Goal: Transaction & Acquisition: Register for event/course

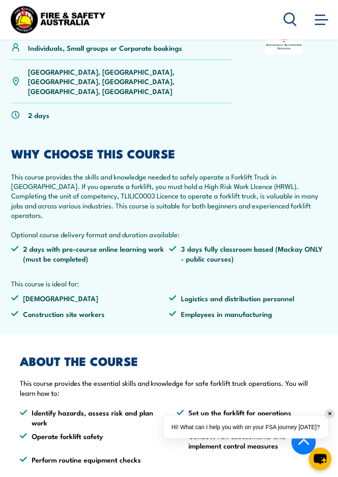
scroll to position [249, 0]
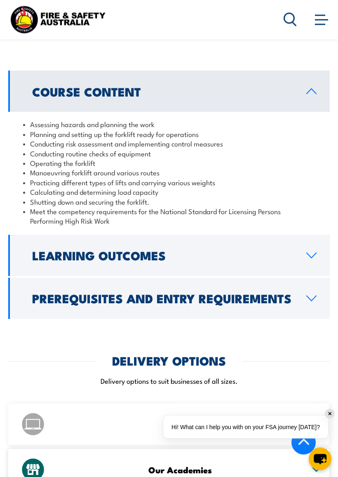
click at [35, 293] on h2 "Prerequisites and Entry Requirements" at bounding box center [162, 298] width 261 height 11
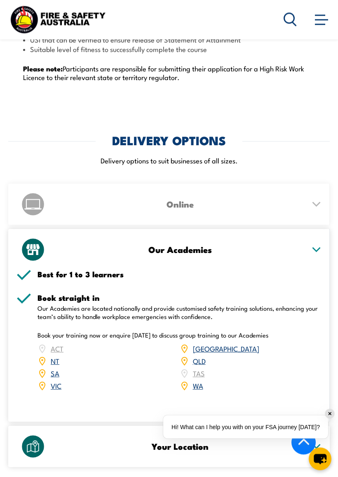
scroll to position [1233, 0]
click at [197, 355] on link "QLD" at bounding box center [199, 360] width 13 height 10
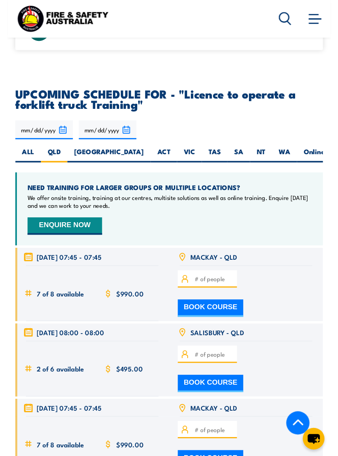
scroll to position [1552, 0]
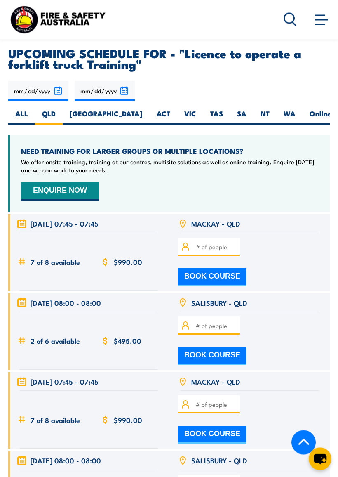
click at [247, 420] on button "BOOK COURSE" at bounding box center [212, 435] width 68 height 18
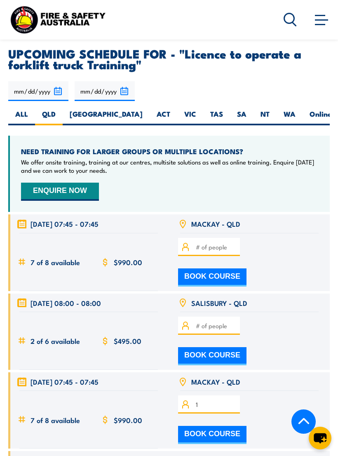
type input "1"
click at [247, 420] on button "BOOK COURSE" at bounding box center [212, 435] width 68 height 18
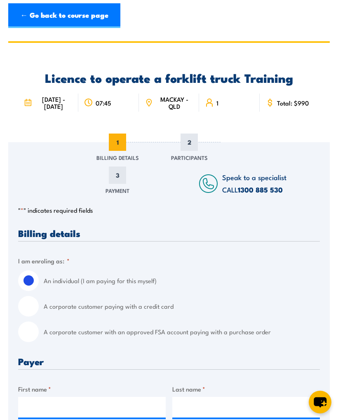
click at [174, 105] on span "MACKAY - QLD" at bounding box center [175, 103] width 38 height 14
